Goal: Use online tool/utility: Utilize a website feature to perform a specific function

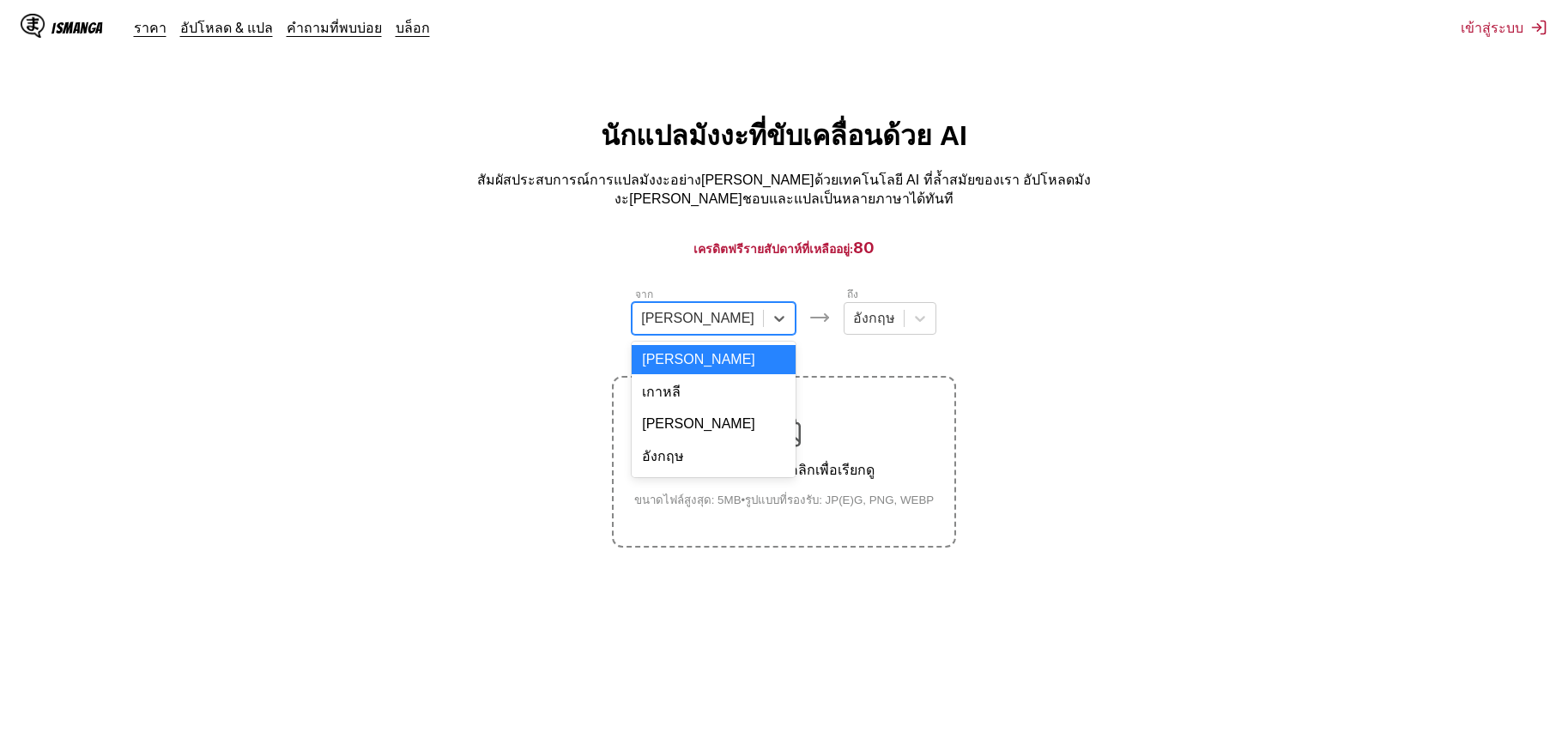
click at [715, 310] on div "[PERSON_NAME]" at bounding box center [698, 318] width 131 height 26
click at [699, 439] on div "อังกฤษ" at bounding box center [714, 456] width 164 height 36
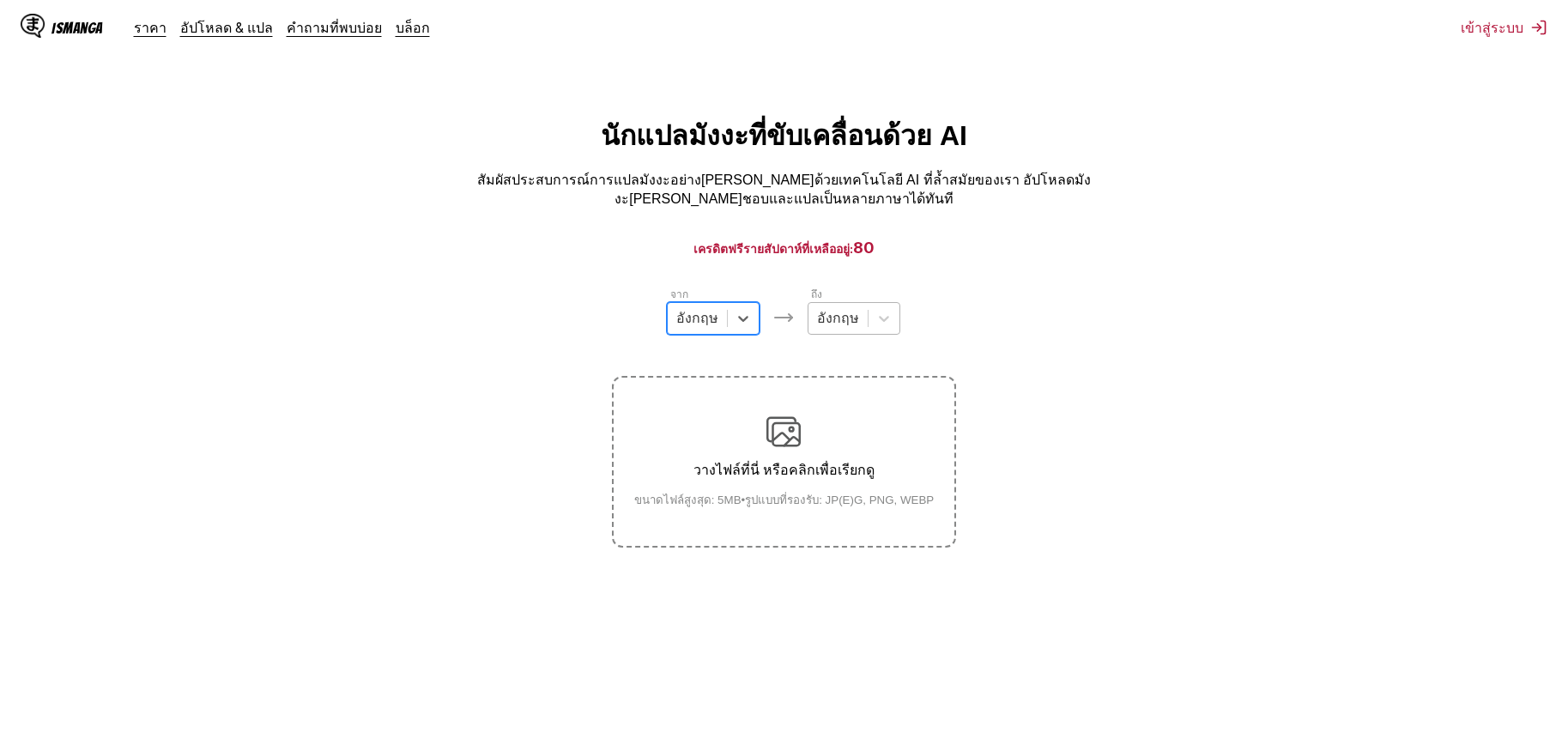
click at [865, 305] on div "อังกฤษ" at bounding box center [837, 318] width 60 height 26
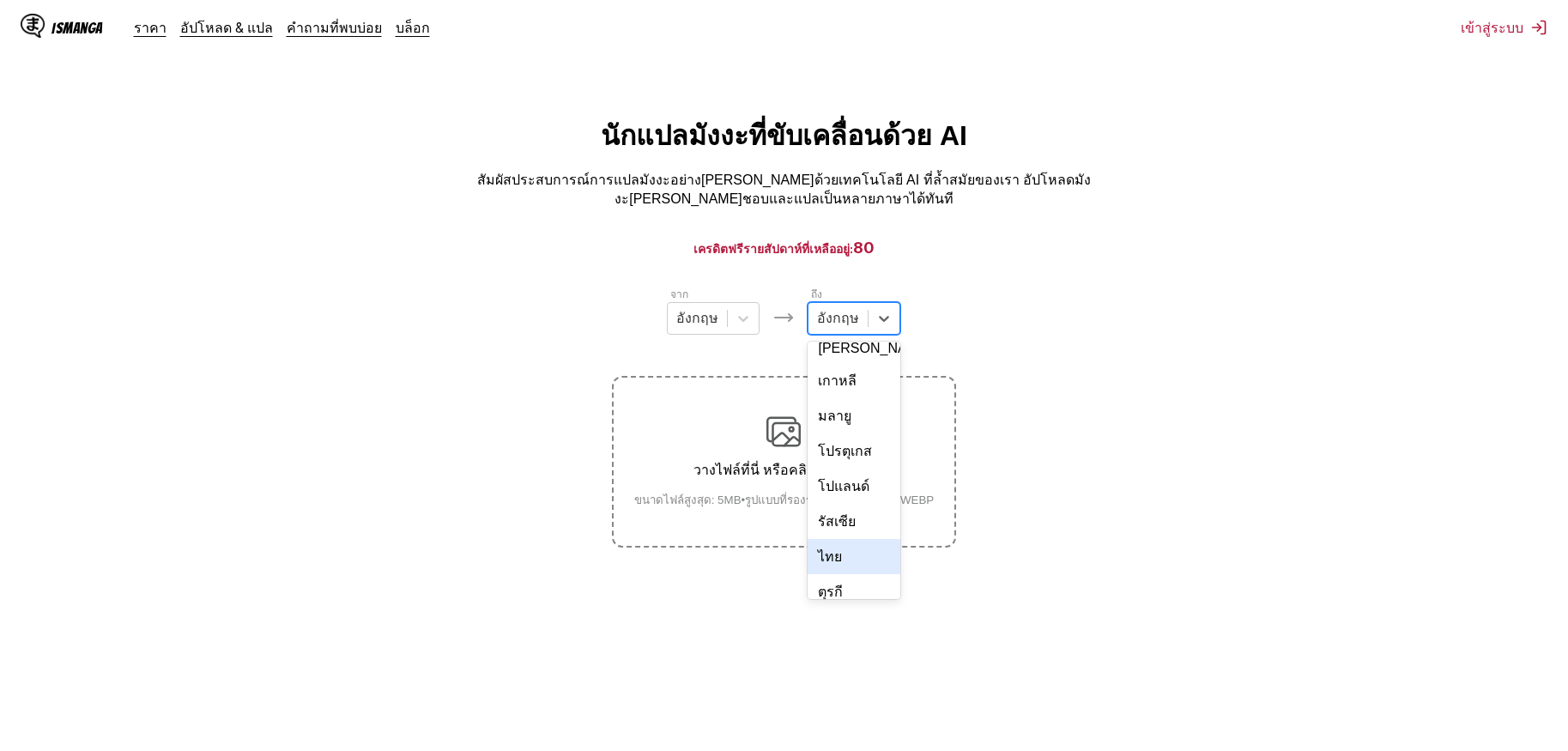
scroll to position [289, 0]
click at [853, 507] on div "ไทย" at bounding box center [853, 525] width 93 height 36
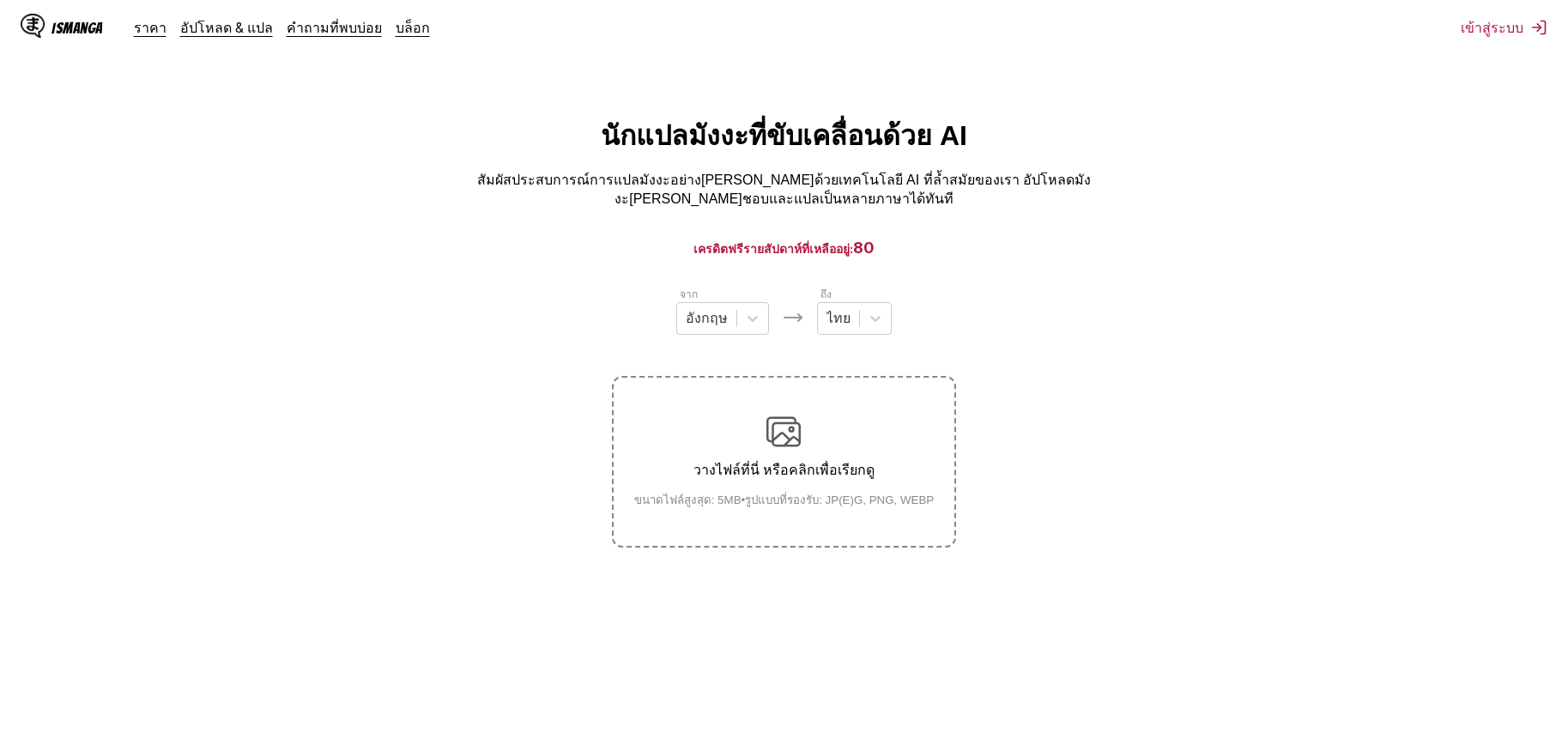
click at [798, 452] on div "วางไฟล์ที่นี่ หรือคลิกเพื่อเรียกดู ขนาดไฟล์สูงสุด: 5MB • รูปแบบที่รองรับ: JP(E)…" at bounding box center [784, 462] width 327 height 94
click at [0, 0] on input "วางไฟล์ที่นี่ หรือคลิกเพื่อเรียกดู ขนาดไฟล์สูงสุด: 5MB • รูปแบบที่รองรับ: JP(E)…" at bounding box center [0, 0] width 0 height 0
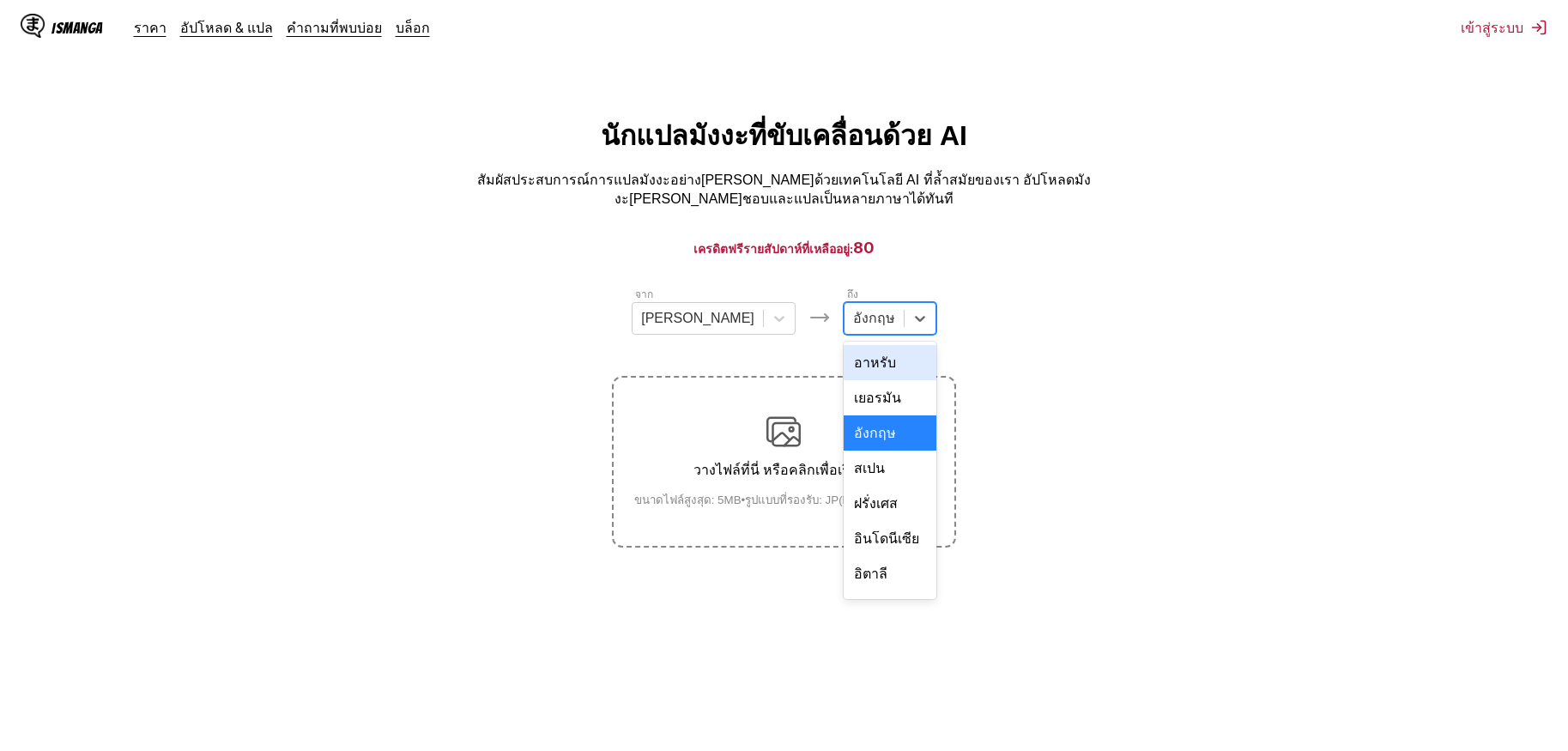
click at [853, 311] on div at bounding box center [873, 318] width 42 height 19
click at [764, 322] on div at bounding box center [779, 318] width 31 height 31
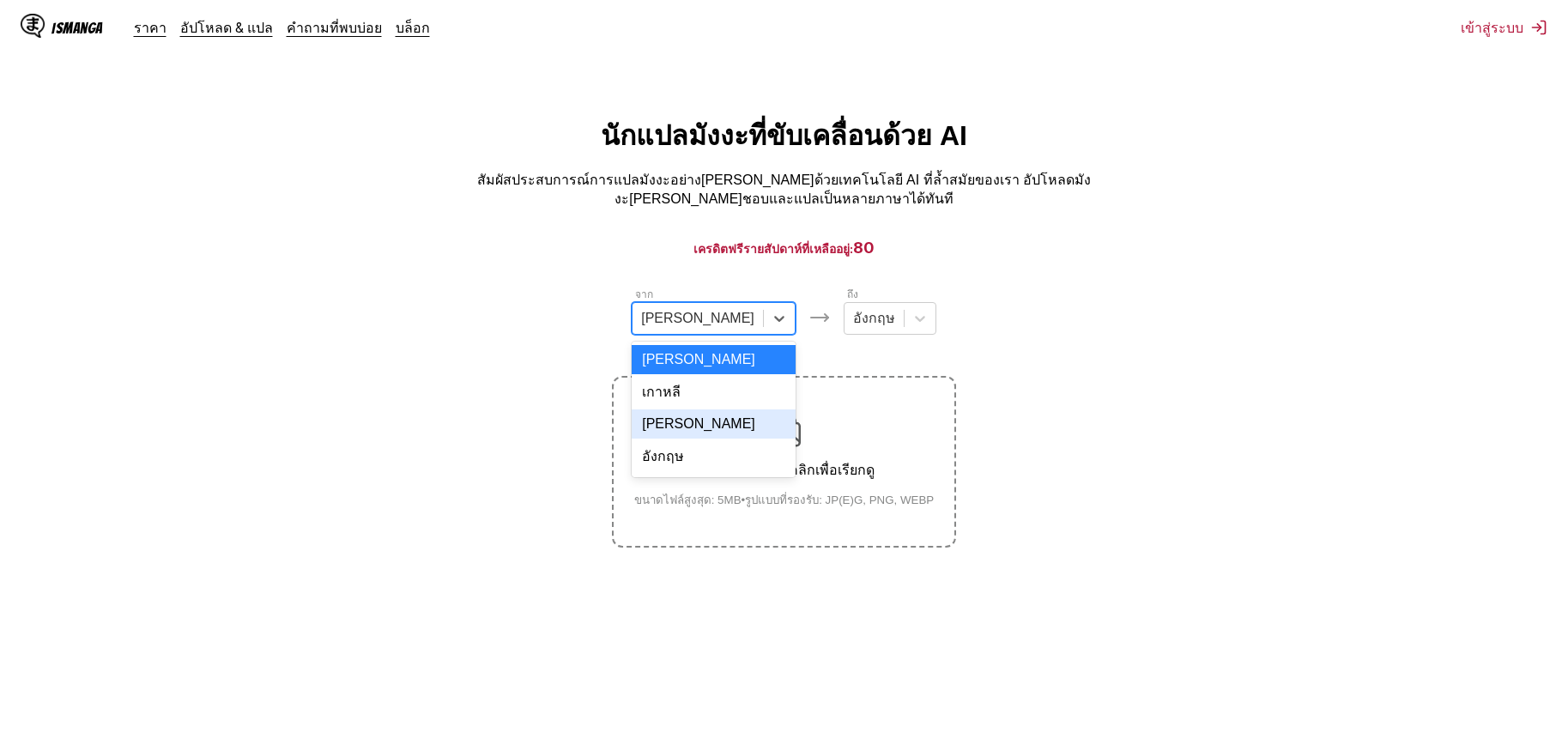
click at [712, 448] on div "อังกฤษ" at bounding box center [714, 456] width 164 height 36
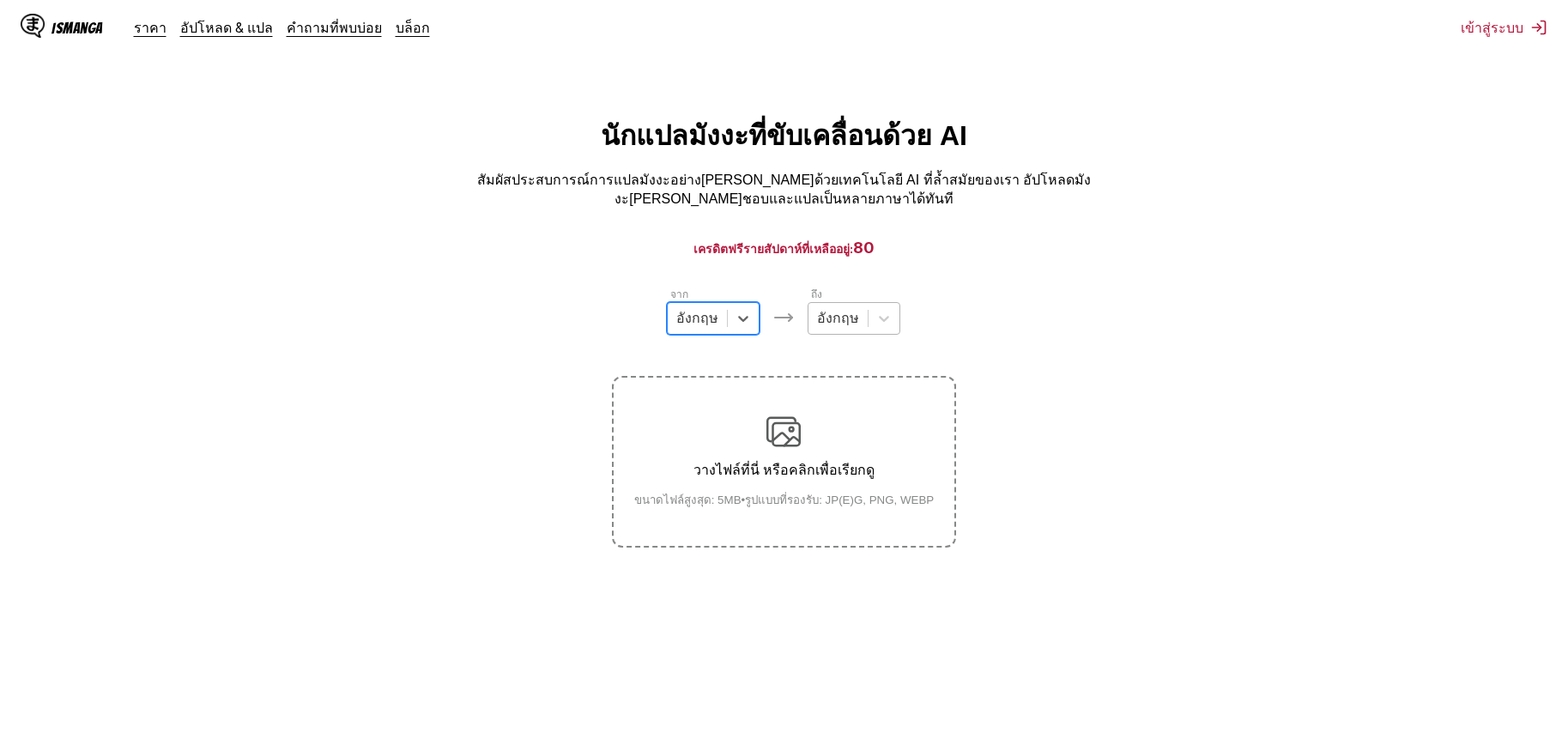
click at [864, 314] on div "อังกฤษ" at bounding box center [837, 318] width 60 height 26
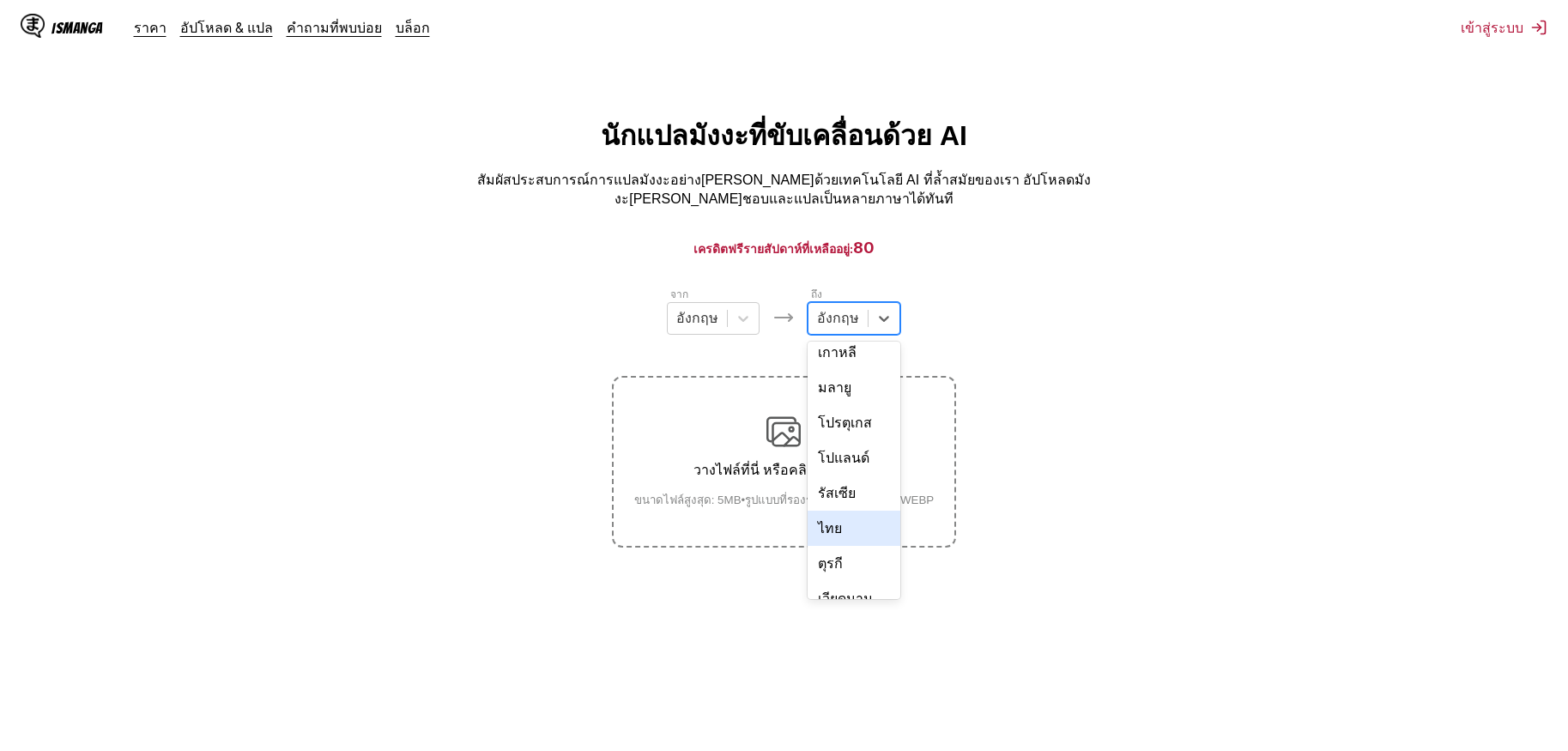
scroll to position [289, 0]
click at [853, 507] on div "ไทย" at bounding box center [853, 525] width 93 height 36
click at [853, 479] on div "วางไฟล์ที่นี่ หรือคลิกเพื่อเรียกดู ขนาดไฟล์สูงสุด: 5MB • รูปแบบที่รองรับ: JP(E)…" at bounding box center [784, 462] width 327 height 94
click at [0, 0] on input "วางไฟล์ที่นี่ หรือคลิกเพื่อเรียกดู ขนาดไฟล์สูงสุด: 5MB • รูปแบบที่รองรับ: JP(E)…" at bounding box center [0, 0] width 0 height 0
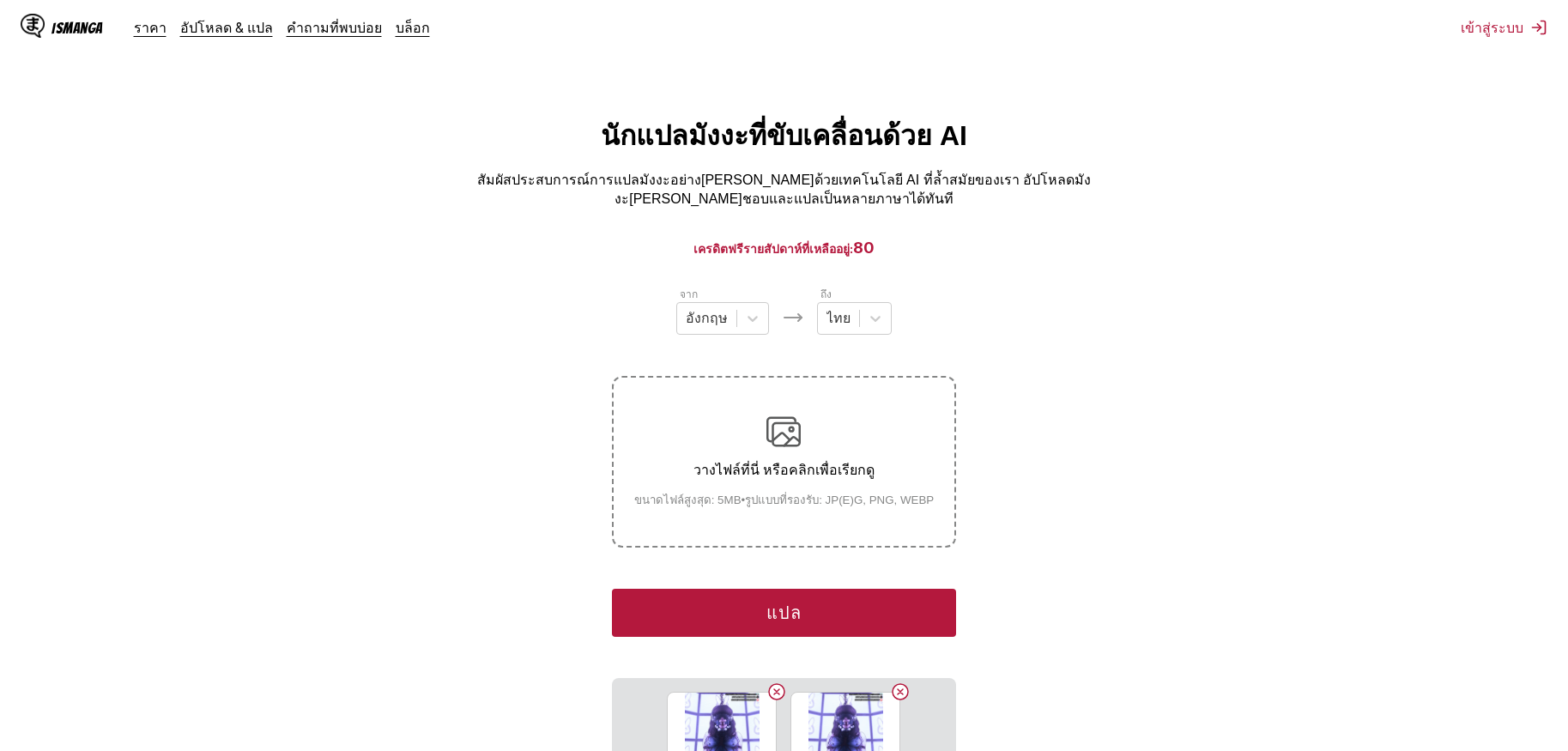
click at [516, 678] on section "จาก อังกฤษ ถึง ไทย วางไฟล์ที่นี่ หรือคลิกเพื่อเรียกดู ขนาดไฟล์สูงสุด: 5MB • รูป…" at bounding box center [783, 653] width 1540 height 735
click at [775, 590] on button "แปล" at bounding box center [784, 612] width 344 height 48
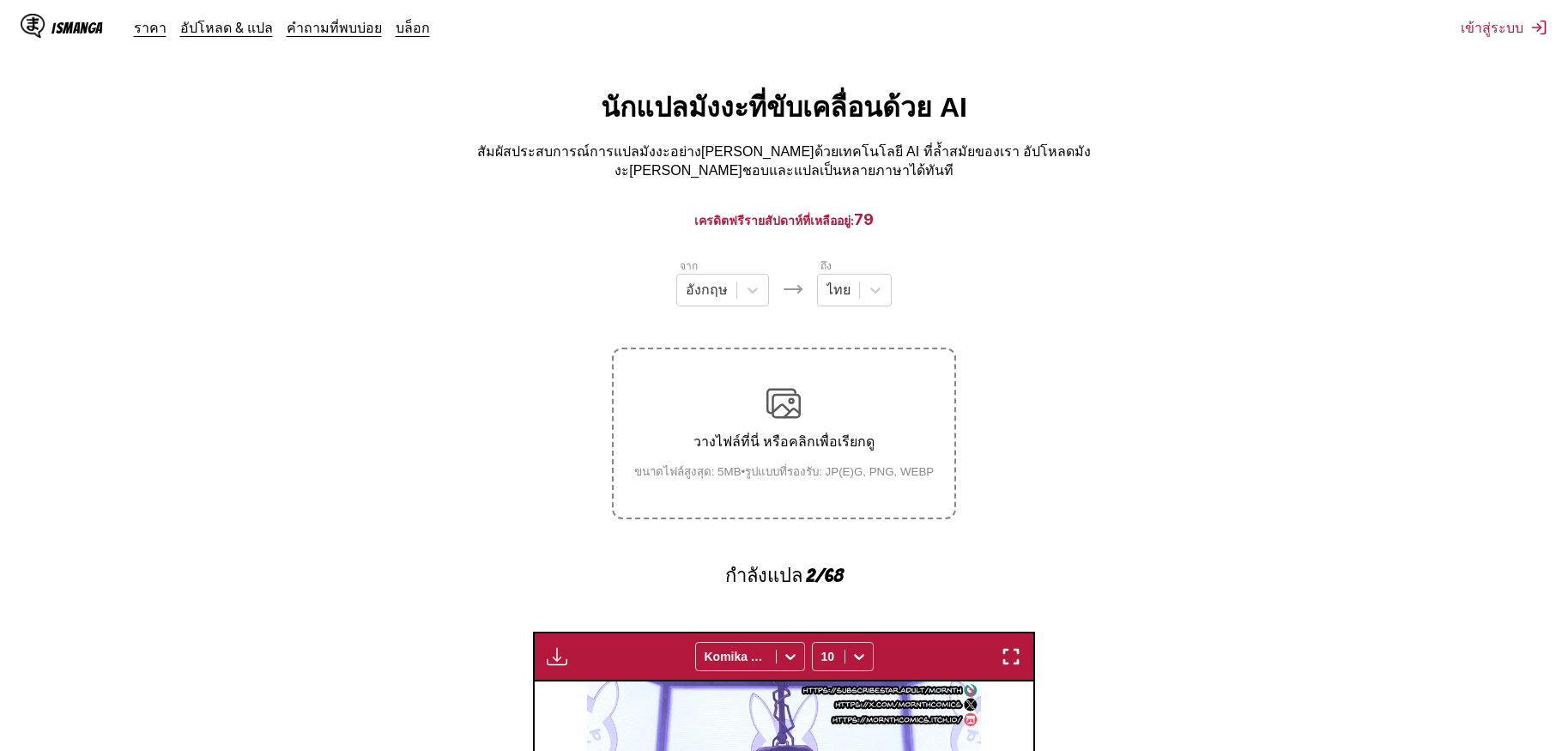
scroll to position [0, 0]
